Goal: Transaction & Acquisition: Purchase product/service

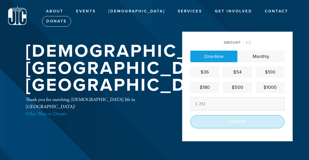
type input "252"
click at [239, 126] on input "Donate" at bounding box center [237, 121] width 94 height 13
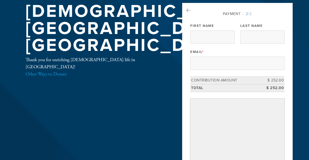
scroll to position [23, 0]
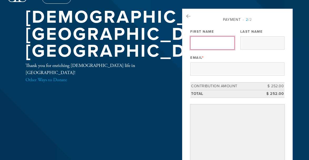
click at [211, 44] on input "First Name" at bounding box center [212, 42] width 44 height 13
type input "Yisrael"
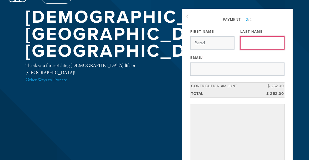
click at [257, 44] on input "Last Name" at bounding box center [262, 42] width 44 height 13
type input "[PERSON_NAME]"
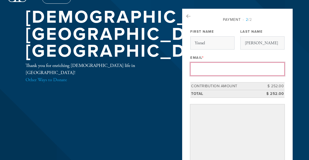
click at [216, 67] on input "Email *" at bounding box center [237, 68] width 94 height 13
type input "[EMAIL_ADDRESS][PERSON_NAME][DOMAIN_NAME]"
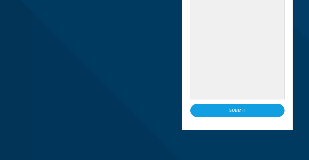
scroll to position [199, 0]
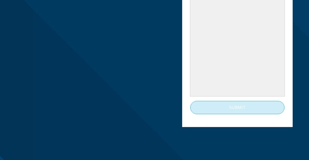
click at [228, 107] on input "Submit" at bounding box center [237, 107] width 94 height 13
